Goal: Information Seeking & Learning: Learn about a topic

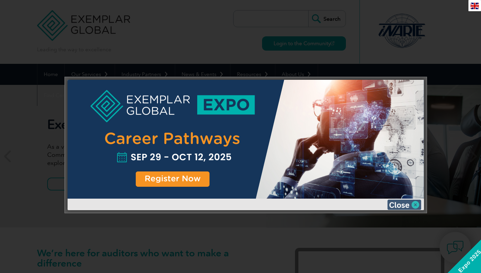
click at [401, 204] on img at bounding box center [404, 205] width 34 height 10
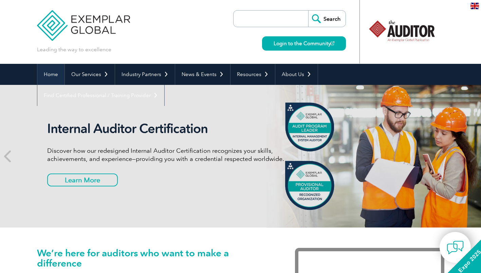
click at [54, 73] on link "Home" at bounding box center [50, 74] width 27 height 21
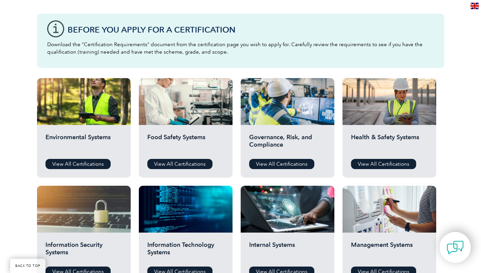
scroll to position [185, 0]
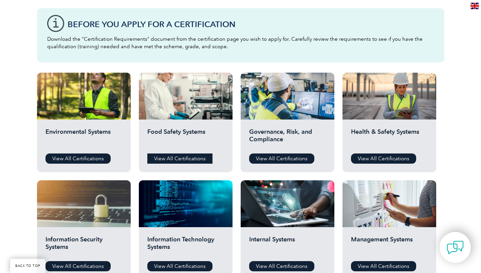
click at [195, 159] on link "View All Certifications" at bounding box center [179, 158] width 65 height 10
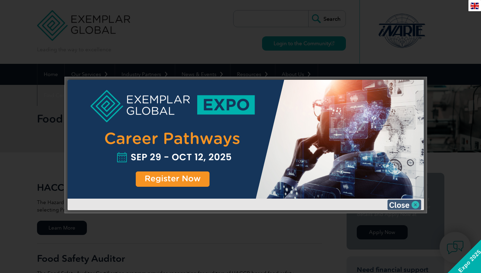
click at [399, 206] on img at bounding box center [404, 205] width 34 height 10
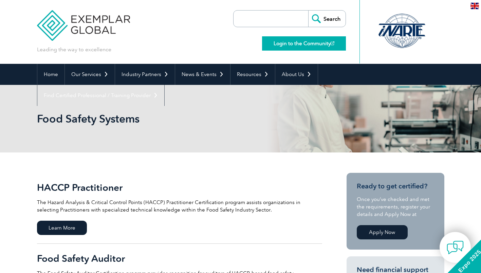
click at [319, 43] on link "Login to the Community" at bounding box center [304, 43] width 84 height 14
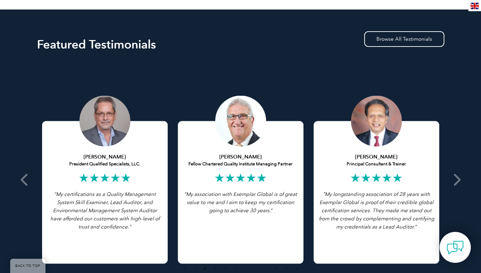
scroll to position [1268, 0]
